Goal: Entertainment & Leisure: Consume media (video, audio)

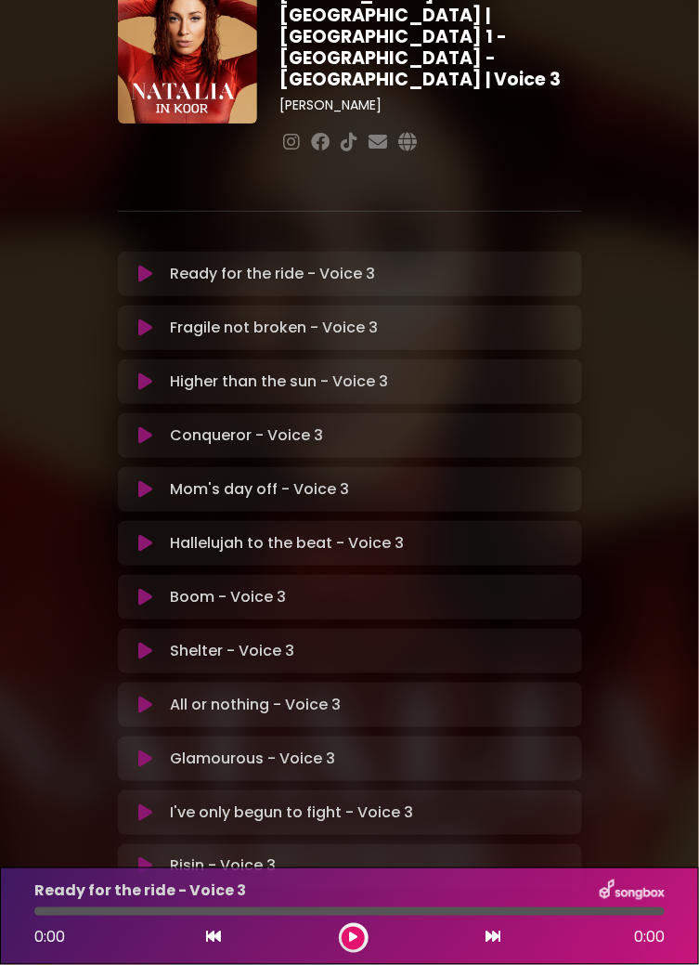
scroll to position [58, 0]
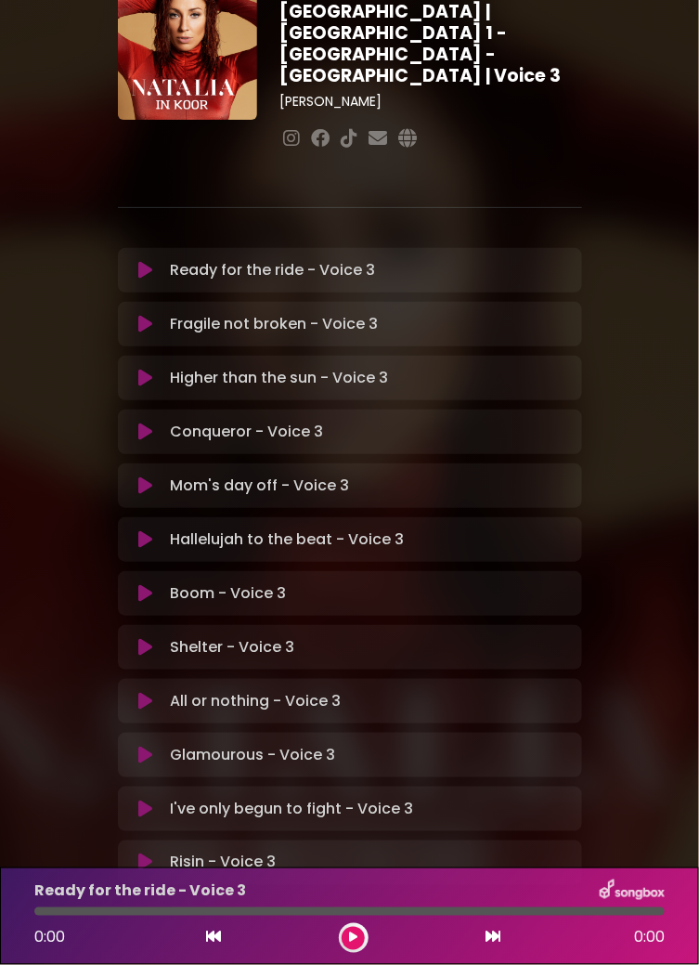
click at [363, 928] on div at bounding box center [354, 938] width 30 height 30
click at [357, 934] on icon at bounding box center [353, 937] width 8 height 11
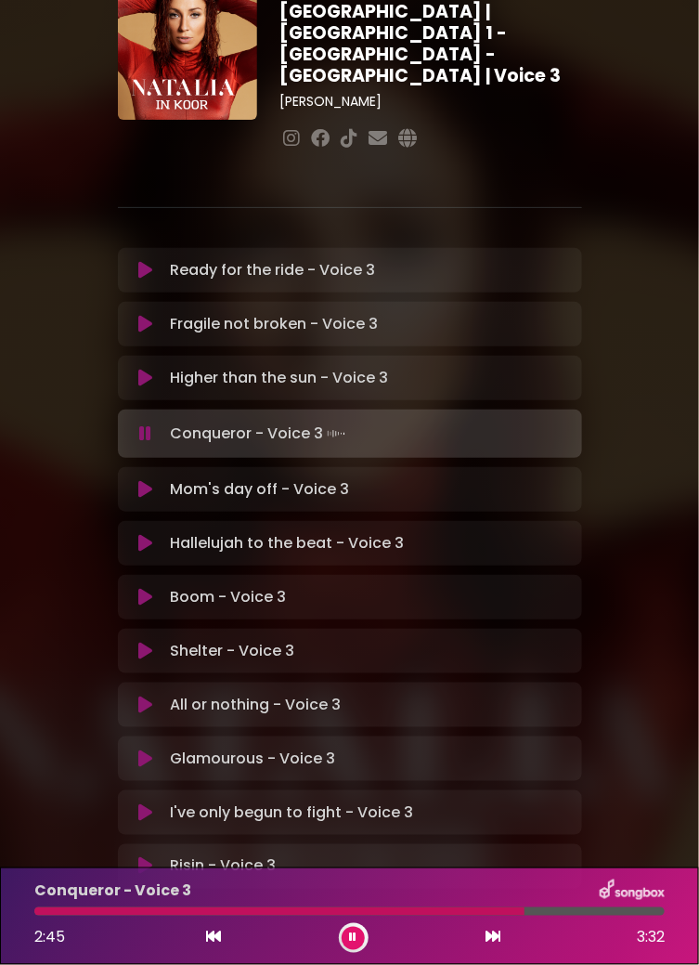
click at [469, 911] on div at bounding box center [279, 911] width 490 height 8
click at [487, 907] on div at bounding box center [275, 911] width 483 height 8
click at [484, 914] on div at bounding box center [273, 911] width 479 height 8
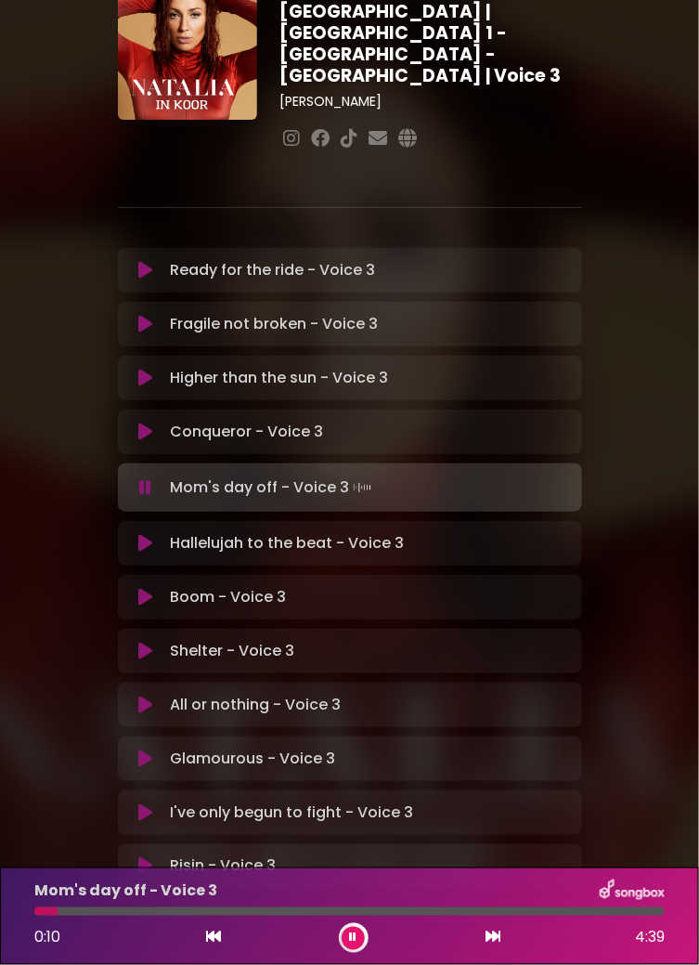
click at [145, 534] on icon at bounding box center [145, 543] width 14 height 19
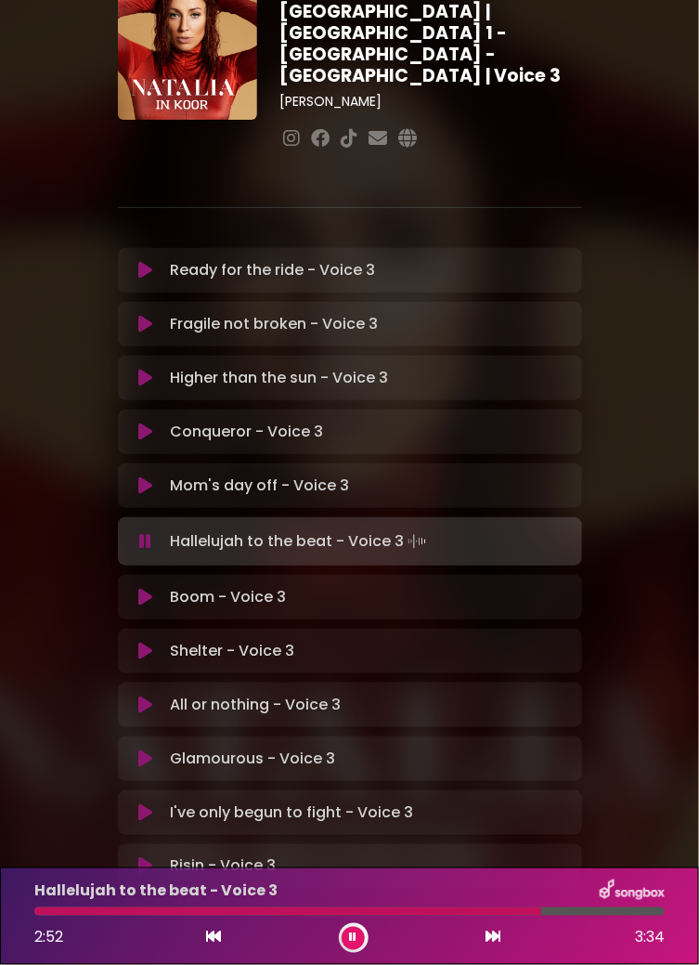
click at [158, 642] on button at bounding box center [146, 651] width 34 height 19
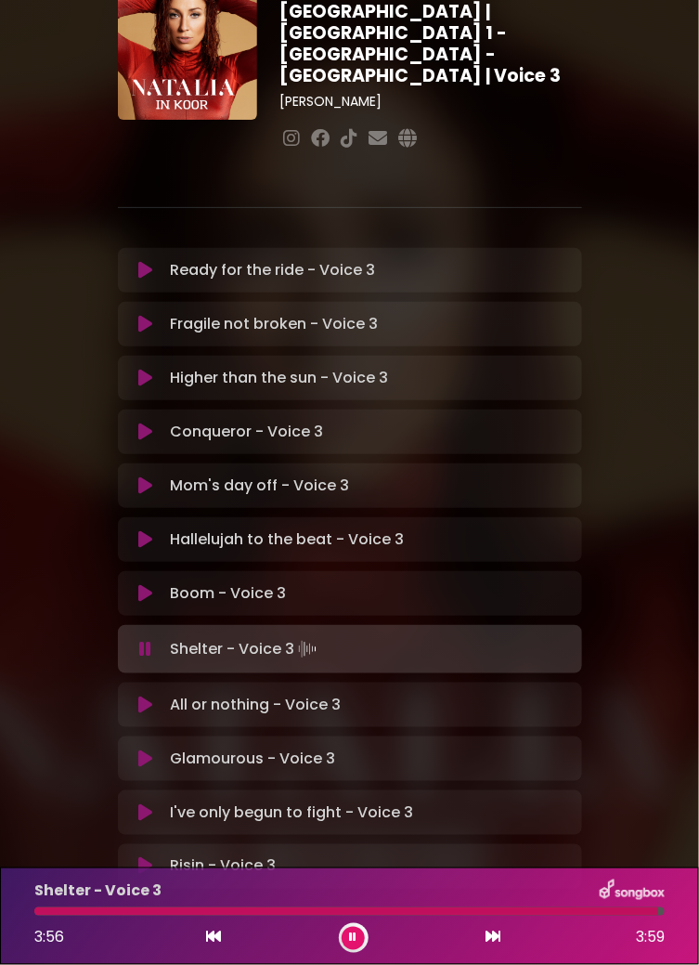
click at [156, 749] on button at bounding box center [146, 758] width 34 height 19
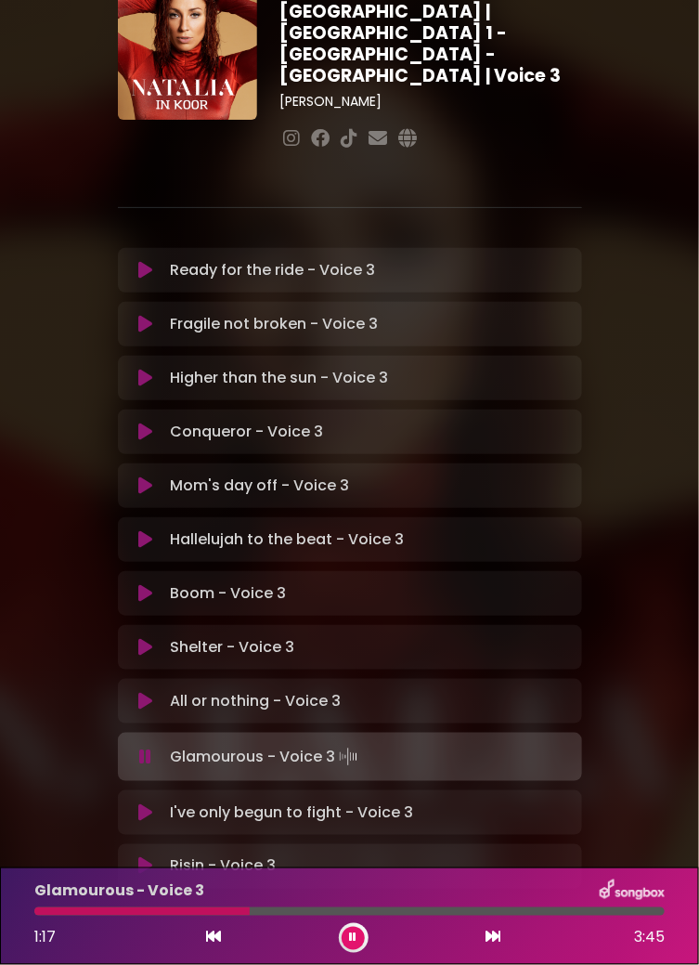
click at [205, 911] on div at bounding box center [141, 911] width 215 height 8
click at [219, 909] on div at bounding box center [145, 911] width 223 height 8
click at [221, 911] on div at bounding box center [146, 911] width 224 height 8
click at [230, 908] on div at bounding box center [147, 911] width 227 height 8
click at [220, 912] on div at bounding box center [134, 911] width 201 height 8
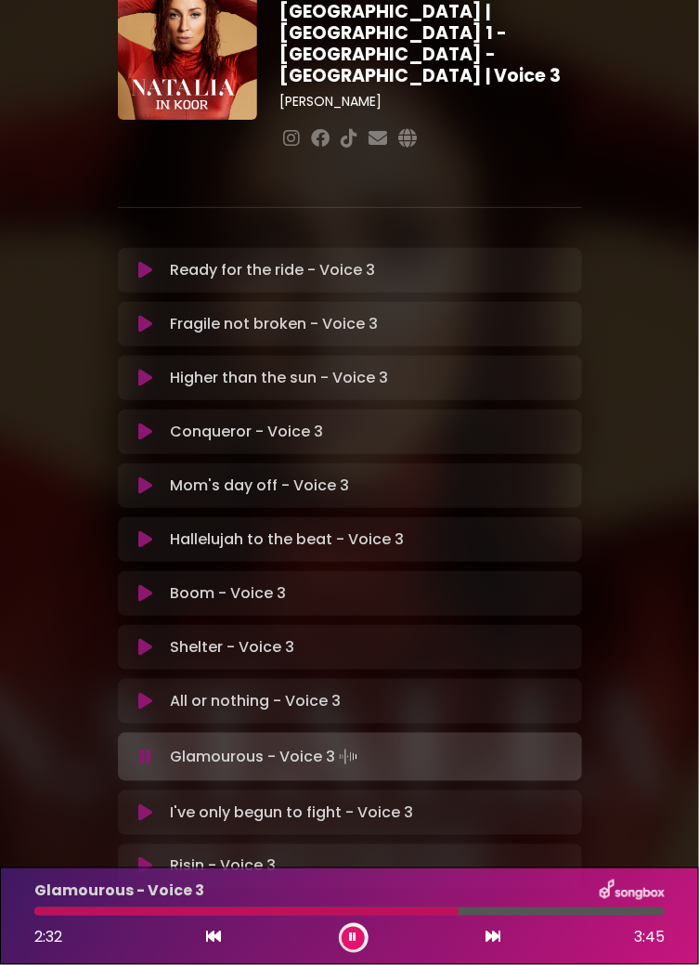
click at [154, 857] on button at bounding box center [146, 866] width 34 height 19
